Goal: Task Accomplishment & Management: Manage account settings

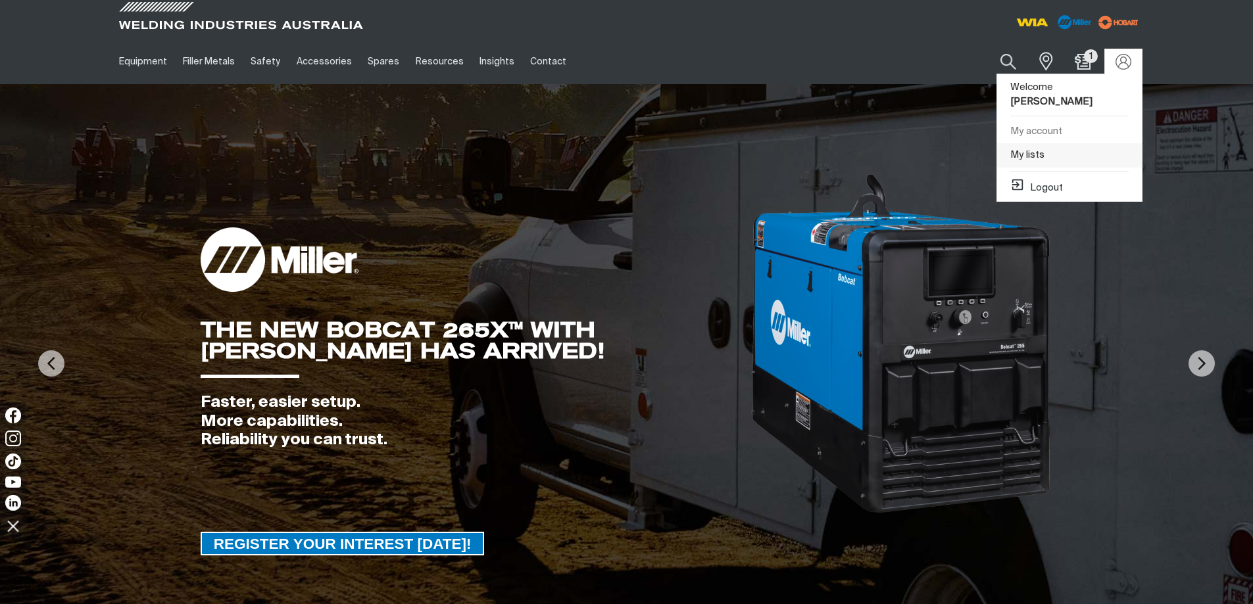
click at [1024, 143] on link "My lists" at bounding box center [1069, 155] width 145 height 24
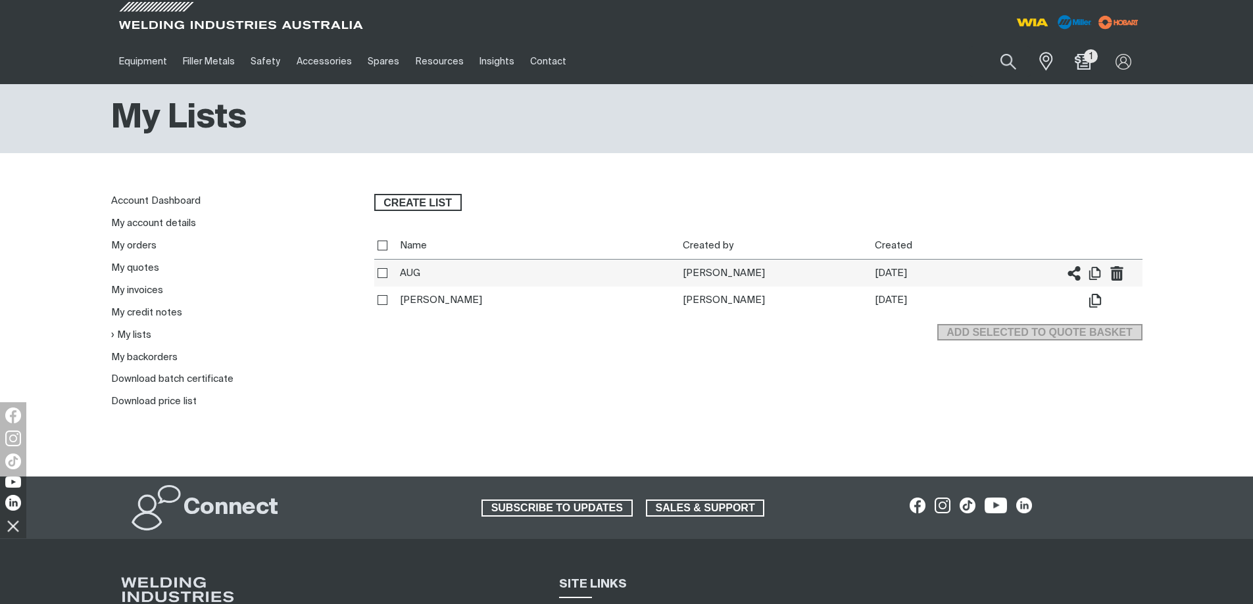
click at [398, 272] on th "AUG" at bounding box center [538, 274] width 283 height 28
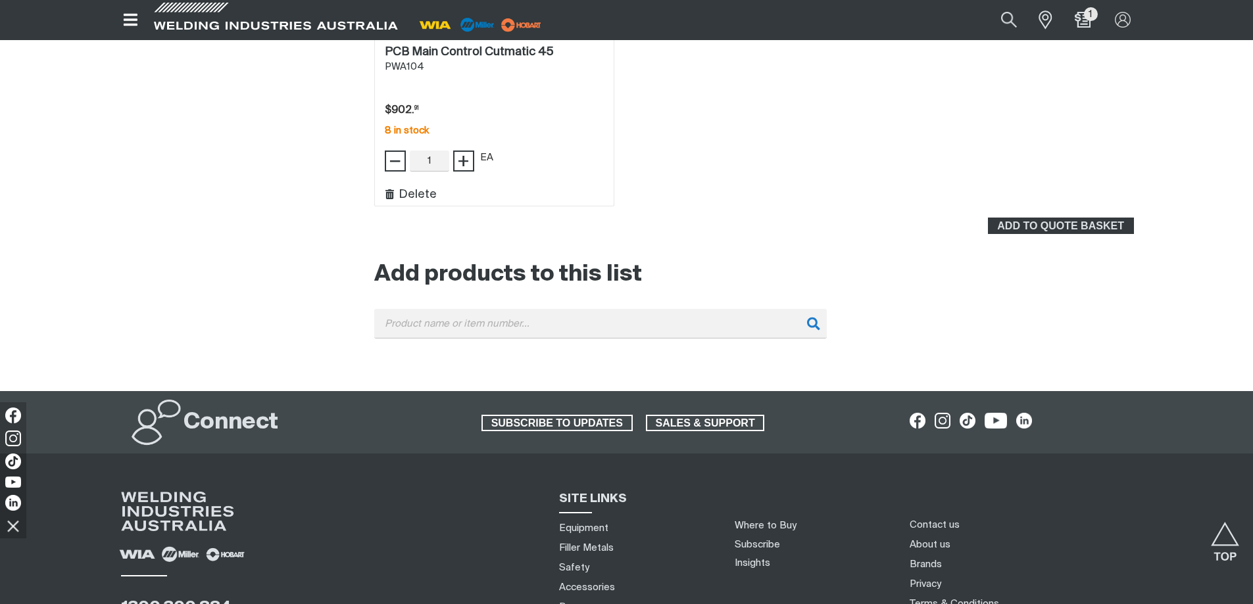
scroll to position [921, 0]
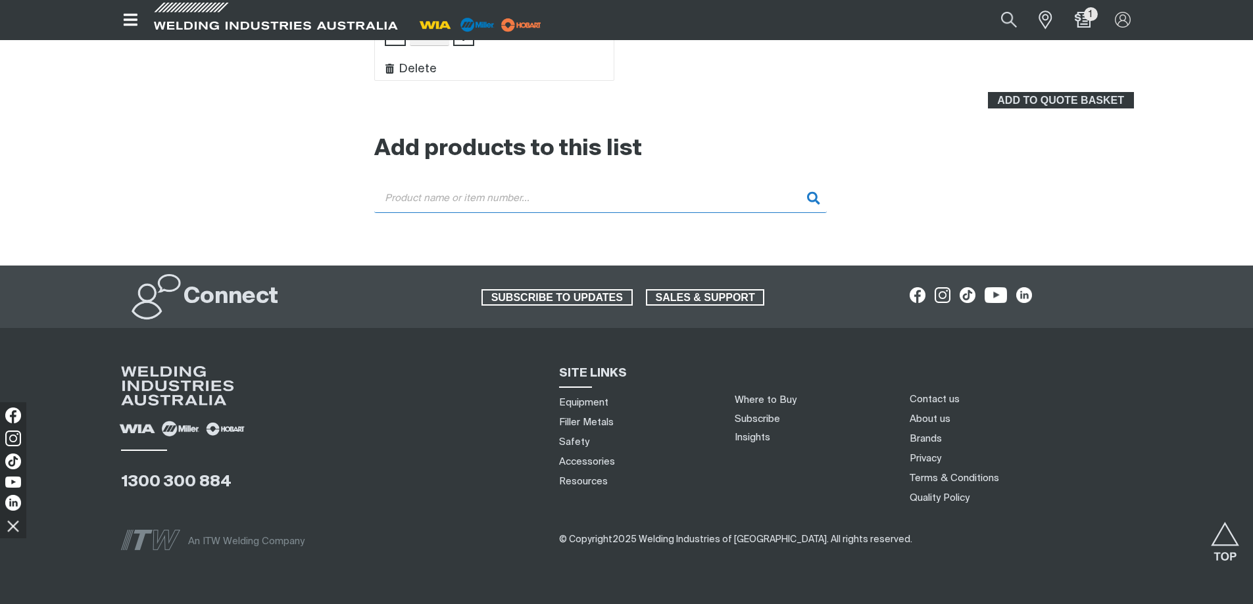
click at [455, 198] on input "Search" at bounding box center [600, 198] width 452 height 30
click at [516, 195] on input "e0042" at bounding box center [600, 198] width 452 height 30
type input "s"
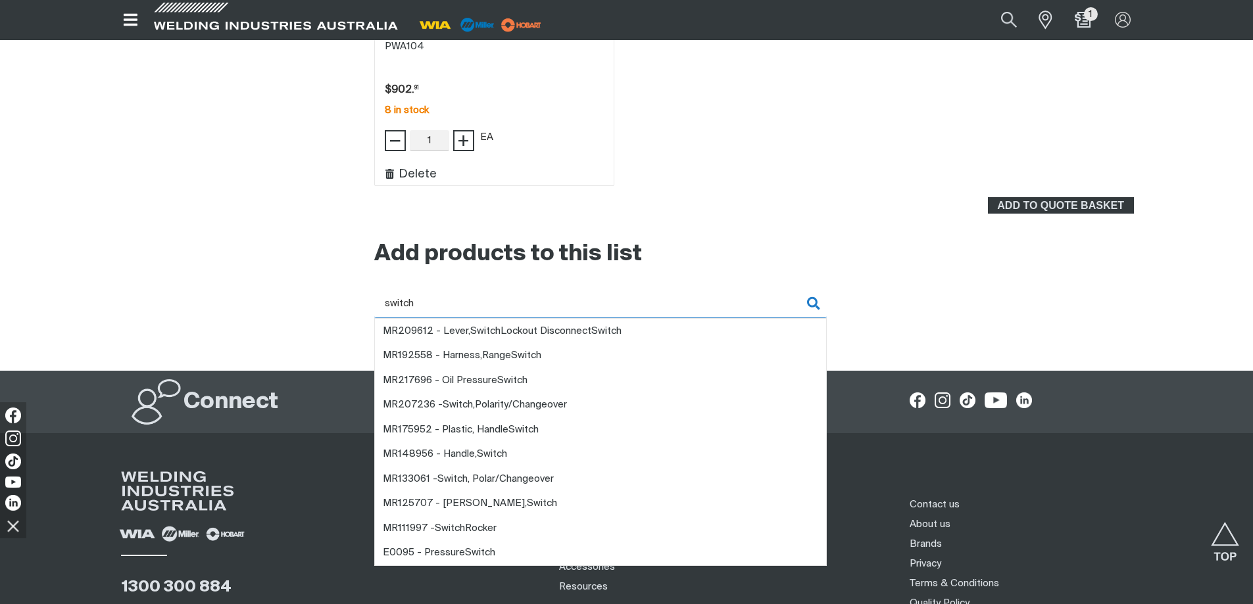
scroll to position [836, 0]
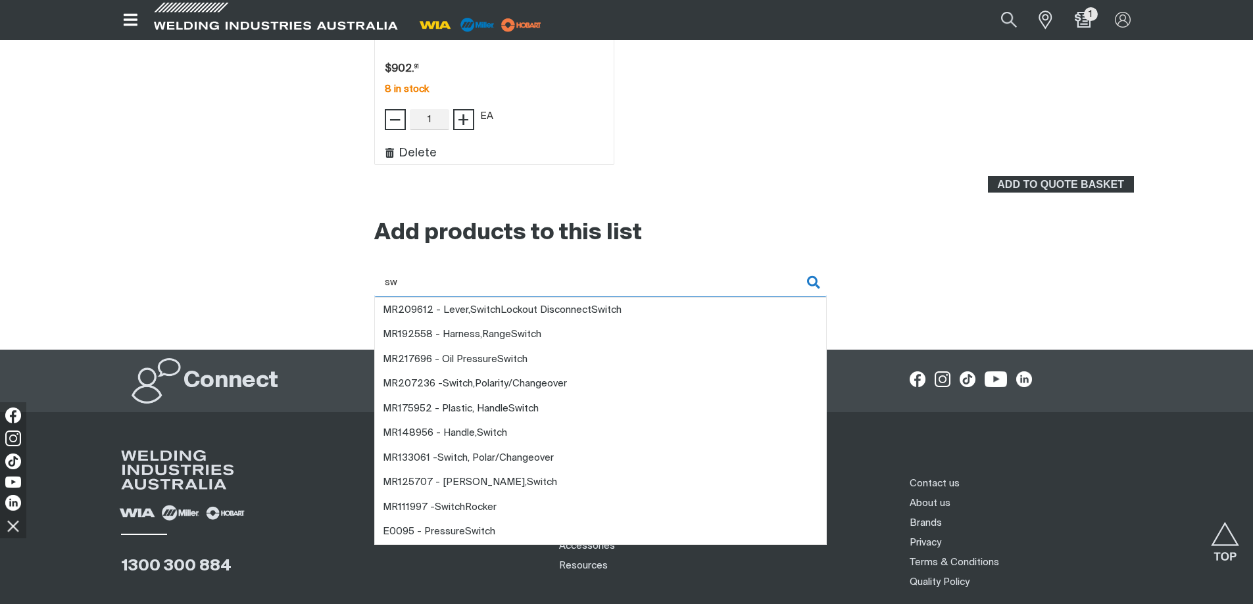
type input "s"
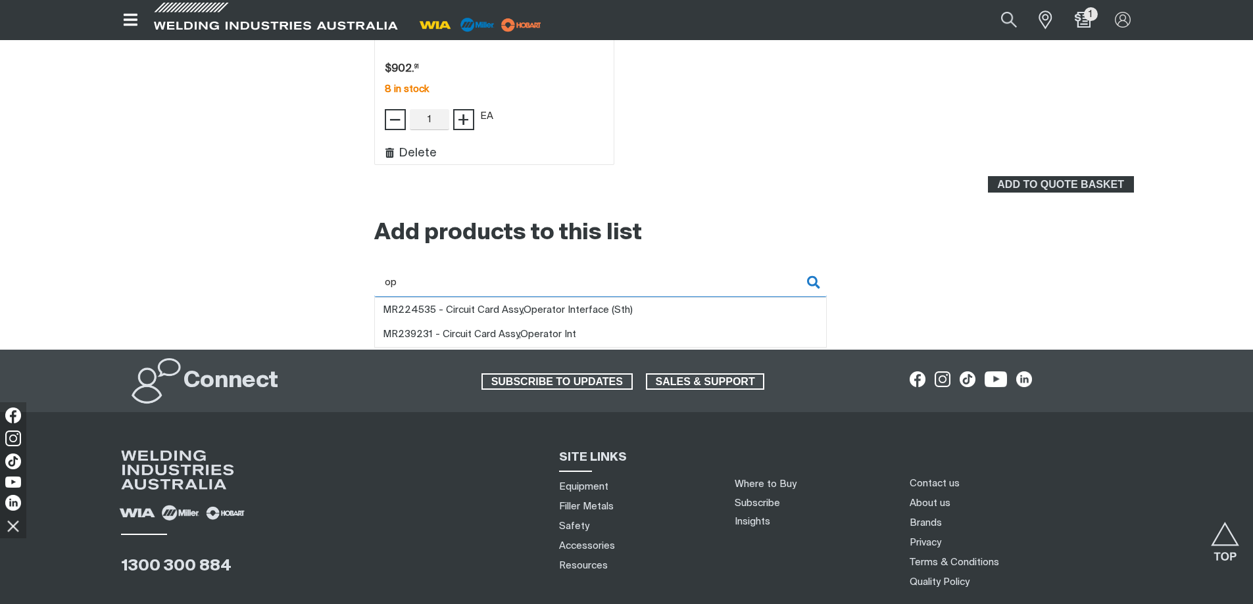
type input "o"
